Goal: Check status: Check status

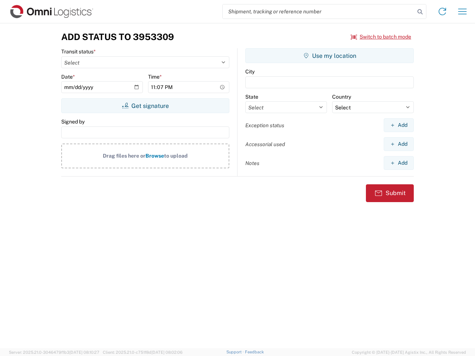
click at [319, 12] on input "search" at bounding box center [319, 11] width 192 height 14
click at [420, 12] on icon at bounding box center [420, 12] width 10 height 10
click at [443, 12] on icon at bounding box center [443, 12] width 12 height 12
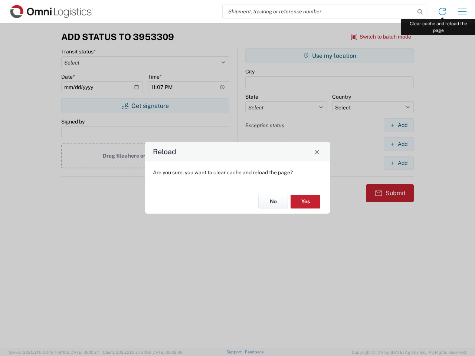
click at [463, 12] on div "Reload Are you sure, you want to clear cache and reload the page? No Yes" at bounding box center [237, 178] width 475 height 356
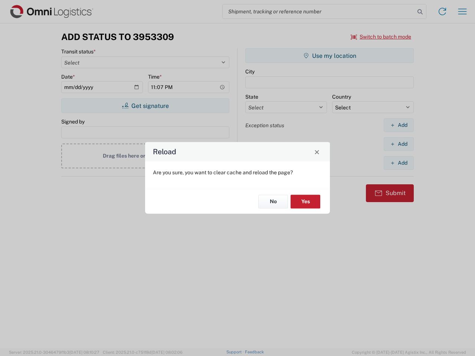
click at [381, 37] on div "Reload Are you sure, you want to clear cache and reload the page? No Yes" at bounding box center [237, 178] width 475 height 356
click at [145, 106] on div "Reload Are you sure, you want to clear cache and reload the page? No Yes" at bounding box center [237, 178] width 475 height 356
click at [330, 56] on div "Reload Are you sure, you want to clear cache and reload the page? No Yes" at bounding box center [237, 178] width 475 height 356
click at [399, 125] on div "Reload Are you sure, you want to clear cache and reload the page? No Yes" at bounding box center [237, 178] width 475 height 356
click at [399, 144] on div "Reload Are you sure, you want to clear cache and reload the page? No Yes" at bounding box center [237, 178] width 475 height 356
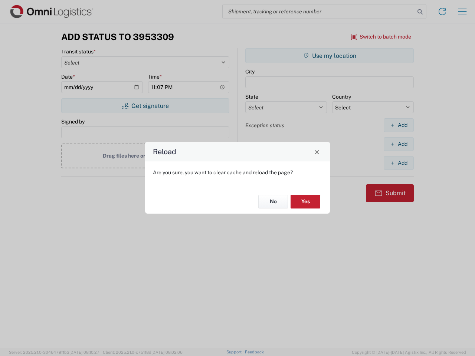
click at [399, 163] on div "Reload Are you sure, you want to clear cache and reload the page? No Yes" at bounding box center [237, 178] width 475 height 356
